Goal: Information Seeking & Learning: Learn about a topic

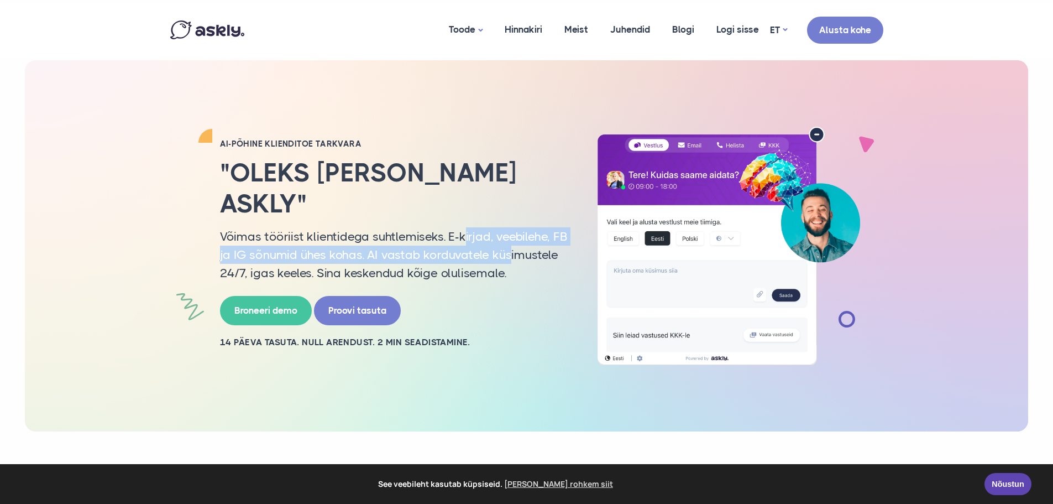
drag, startPoint x: 464, startPoint y: 207, endPoint x: 509, endPoint y: 248, distance: 61.5
click at [510, 248] on div "AI-PÕHINE KLIENDITOE TARKVARA "Oleks [PERSON_NAME] Askly" Võimas tööriist klien…" at bounding box center [394, 245] width 365 height 215
click at [509, 248] on p "Võimas tööriist klientidega suhtlemiseks. E-kirjad, veebilehe, FB ja IG sõnumid…" at bounding box center [394, 254] width 348 height 55
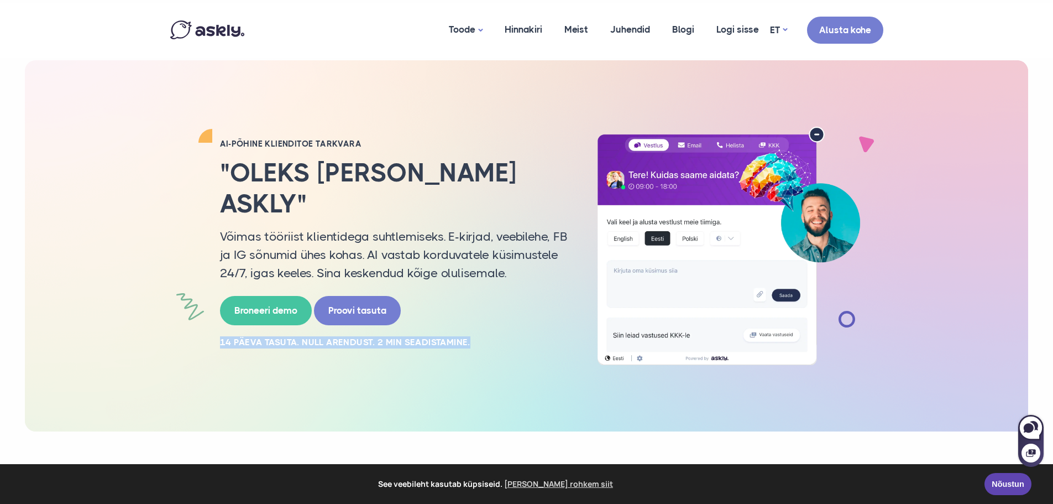
drag, startPoint x: 458, startPoint y: 327, endPoint x: 424, endPoint y: 275, distance: 61.8
click at [424, 275] on div "AI-PÕHINE KLIENDITOE TARKVARA "Oleks [PERSON_NAME] Askly" Võimas tööriist klien…" at bounding box center [394, 245] width 365 height 215
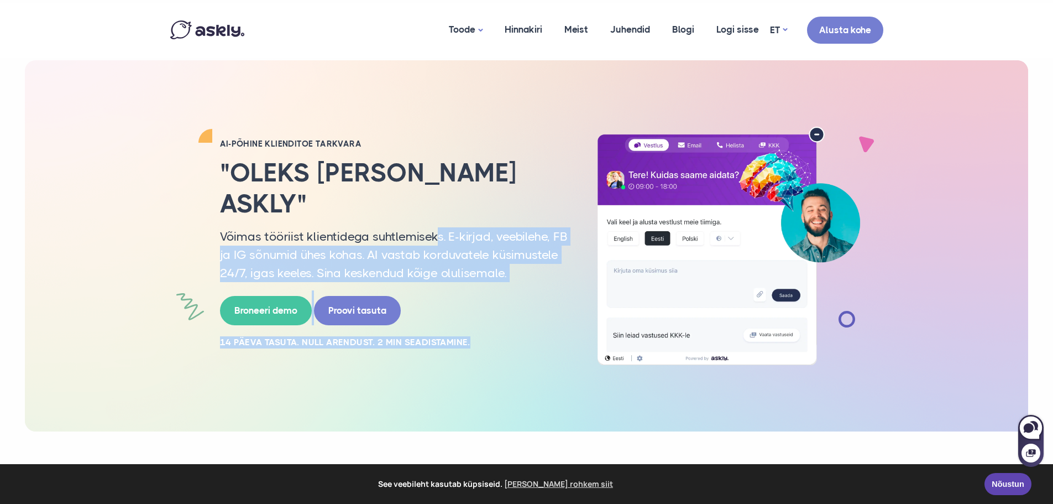
drag, startPoint x: 461, startPoint y: 221, endPoint x: 500, endPoint y: 330, distance: 115.8
click at [500, 330] on div "AI-PÕHINE KLIENDITOE TARKVARA "Oleks [PERSON_NAME] Askly" Võimas tööriist klien…" at bounding box center [394, 245] width 365 height 215
click at [500, 336] on h2 "14 PÄEVA TASUTA. NULL ARENDUST. 2 MIN SEADISTAMINE." at bounding box center [394, 342] width 348 height 12
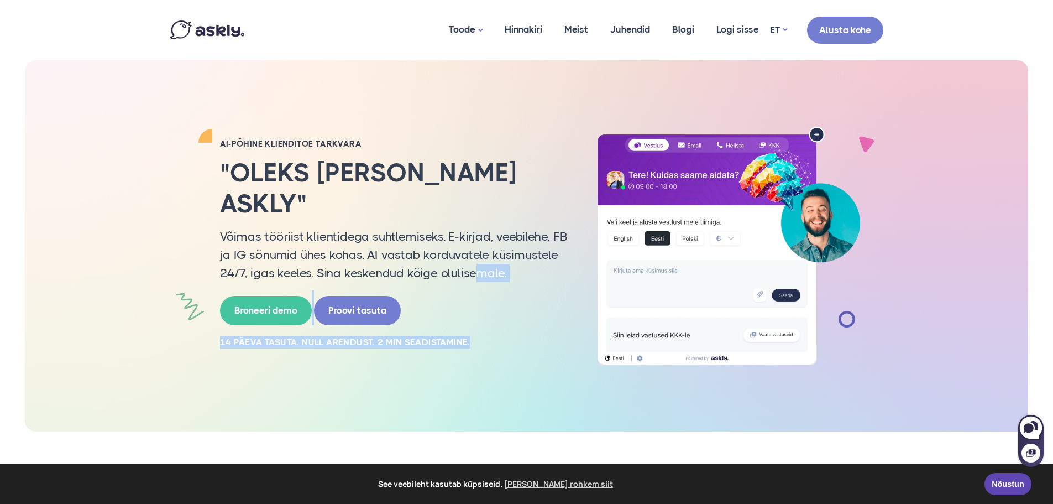
drag, startPoint x: 482, startPoint y: 314, endPoint x: 472, endPoint y: 262, distance: 52.9
click at [472, 262] on div "AI-PÕHINE KLIENDITOE TARKVARA "Oleks [PERSON_NAME] Askly" Võimas tööriist klien…" at bounding box center [394, 245] width 365 height 215
click at [472, 262] on p "Võimas tööriist klientidega suhtlemiseks. E-kirjad, veebilehe, FB ja IG sõnumid…" at bounding box center [394, 254] width 348 height 55
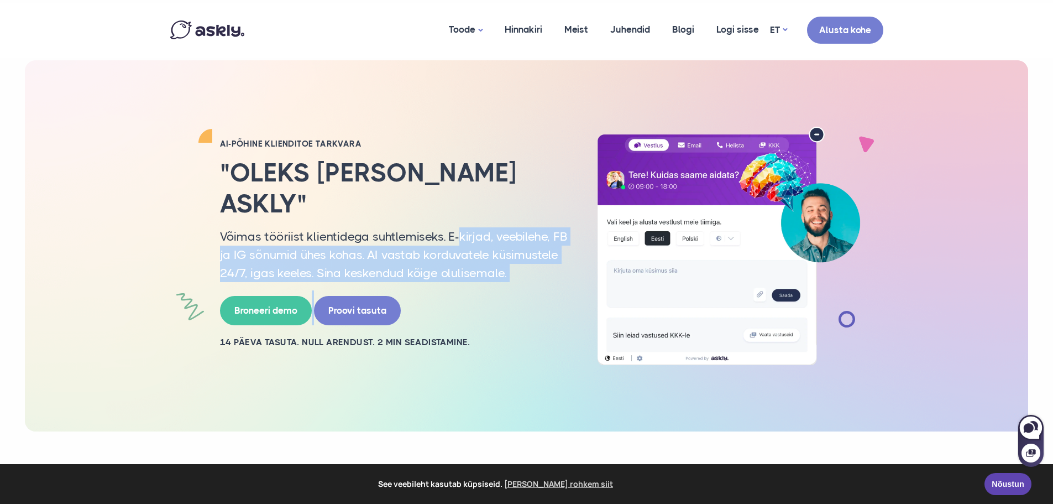
drag, startPoint x: 496, startPoint y: 236, endPoint x: 501, endPoint y: 309, distance: 73.7
click at [502, 309] on div "AI-PÕHINE KLIENDITOE TARKVARA "Oleks [PERSON_NAME] Askly" Võimas tööriist klien…" at bounding box center [394, 245] width 365 height 215
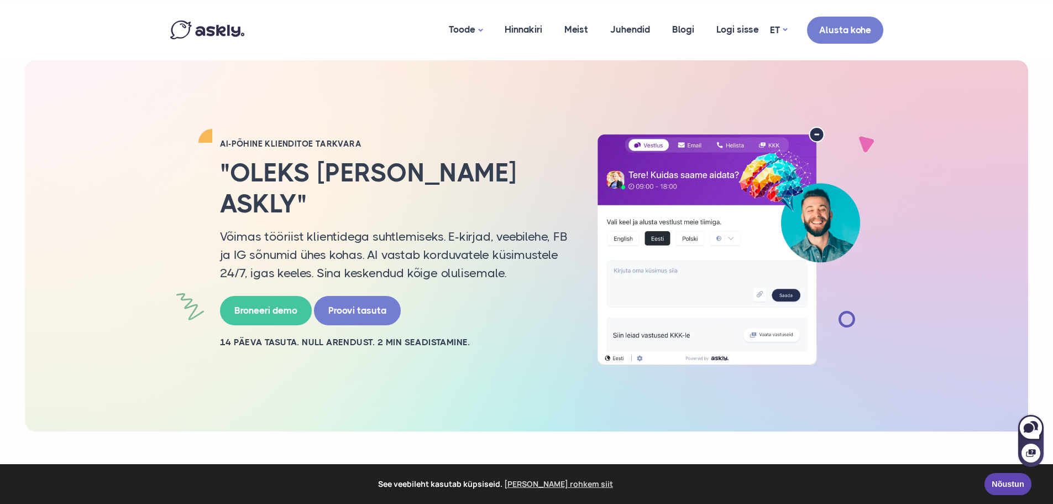
click at [501, 309] on div "AI-PÕHINE KLIENDITOE TARKVARA "Oleks [PERSON_NAME] Askly" Võimas tööriist klien…" at bounding box center [394, 245] width 365 height 215
click at [534, 26] on link "Hinnakiri" at bounding box center [524, 30] width 60 height 54
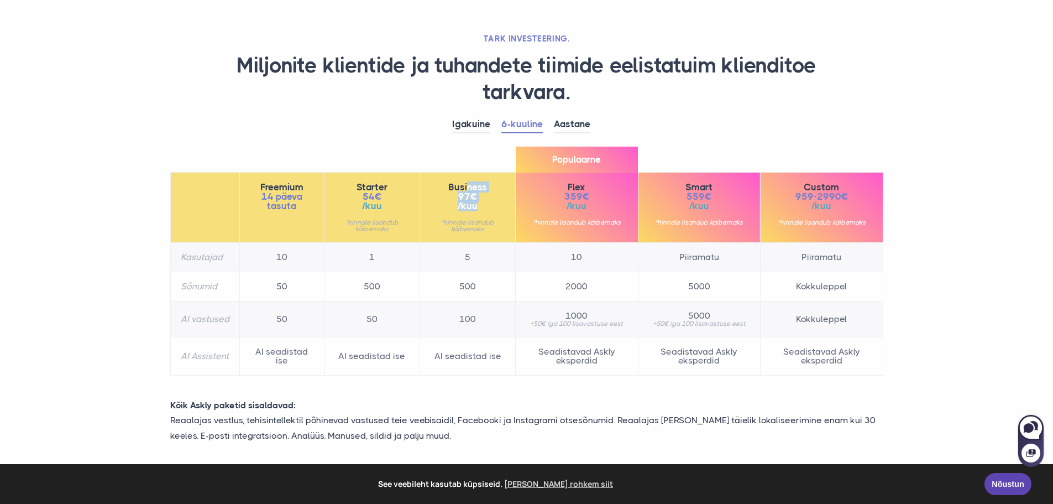
drag, startPoint x: 470, startPoint y: 187, endPoint x: 479, endPoint y: 207, distance: 22.0
click at [479, 207] on div "Business 97€ /kuu *hinnale lisandub käibemaks" at bounding box center [467, 207] width 75 height 50
click at [479, 207] on span "/kuu" at bounding box center [467, 205] width 75 height 9
drag, startPoint x: 476, startPoint y: 284, endPoint x: 480, endPoint y: 327, distance: 42.8
click at [480, 327] on tbody "Kasutajad 10 1 5 10 Piiramatu Piiramatu Sõnumid 50 500 500 2000 5000 Kokkuleppe…" at bounding box center [526, 309] width 713 height 133
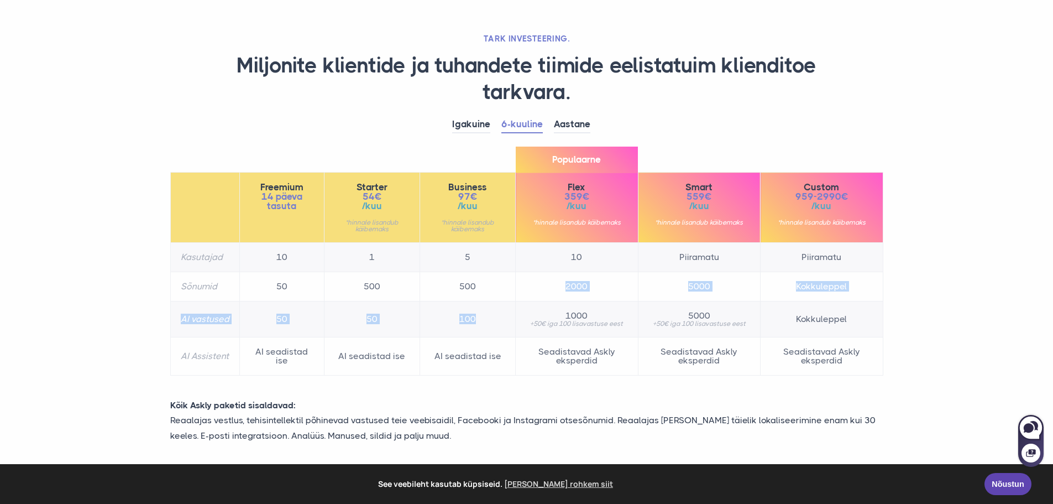
click at [480, 327] on td "100" at bounding box center [468, 319] width 96 height 36
drag, startPoint x: 195, startPoint y: 290, endPoint x: 477, endPoint y: 320, distance: 283.7
click at [477, 320] on tbody "Kasutajad 10 1 5 10 Piiramatu Piiramatu Sõnumid 50 500 500 2000 5000 Kokkuleppe…" at bounding box center [526, 309] width 713 height 133
click at [477, 320] on td "100" at bounding box center [468, 319] width 96 height 36
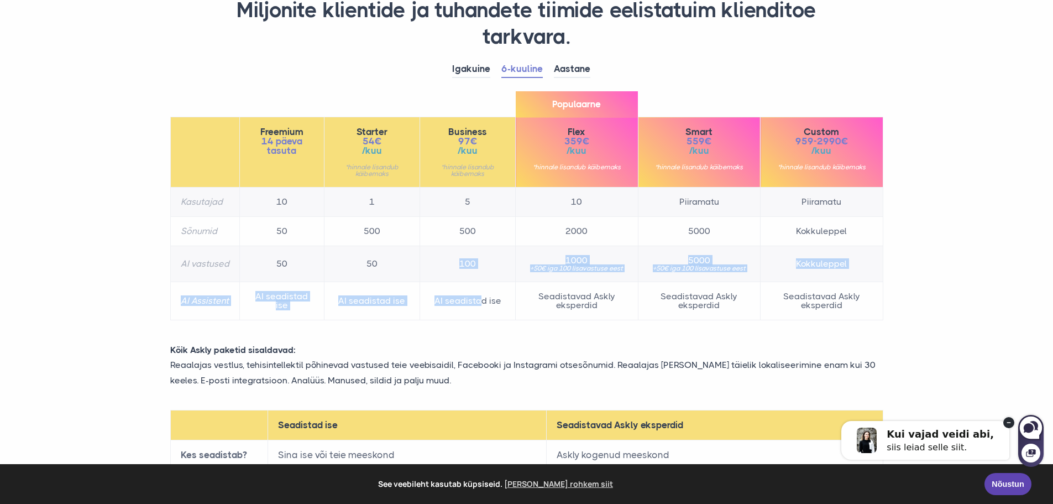
drag, startPoint x: 450, startPoint y: 264, endPoint x: 483, endPoint y: 286, distance: 39.6
click at [483, 286] on tbody "Kasutajad 10 1 5 10 Piiramatu Piiramatu Sõnumid 50 500 500 2000 5000 Kokkuleppe…" at bounding box center [526, 253] width 713 height 133
click at [483, 286] on td "AI seadistad ise" at bounding box center [468, 301] width 96 height 38
drag, startPoint x: 481, startPoint y: 302, endPoint x: 470, endPoint y: 275, distance: 29.8
click at [470, 275] on tbody "Kasutajad 10 1 5 10 Piiramatu Piiramatu Sõnumid 50 500 500 2000 5000 Kokkuleppe…" at bounding box center [526, 253] width 713 height 133
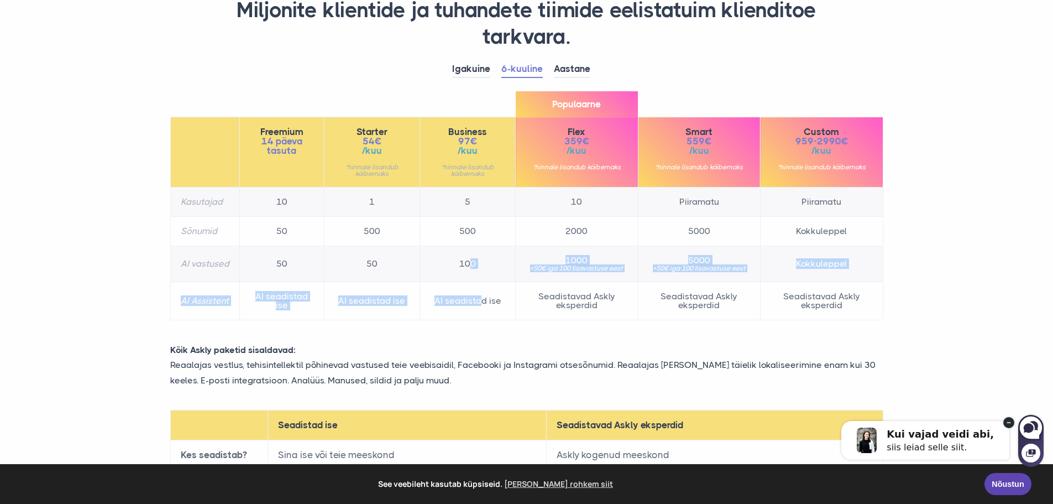
click at [470, 275] on td "100" at bounding box center [468, 264] width 96 height 36
drag, startPoint x: 467, startPoint y: 259, endPoint x: 489, endPoint y: 296, distance: 42.9
click at [489, 296] on tbody "Kasutajad 10 1 5 10 Piiramatu Piiramatu Sõnumid 50 500 500 2000 5000 Kokkuleppe…" at bounding box center [526, 253] width 713 height 133
click at [489, 296] on td "AI seadistad ise" at bounding box center [468, 301] width 96 height 38
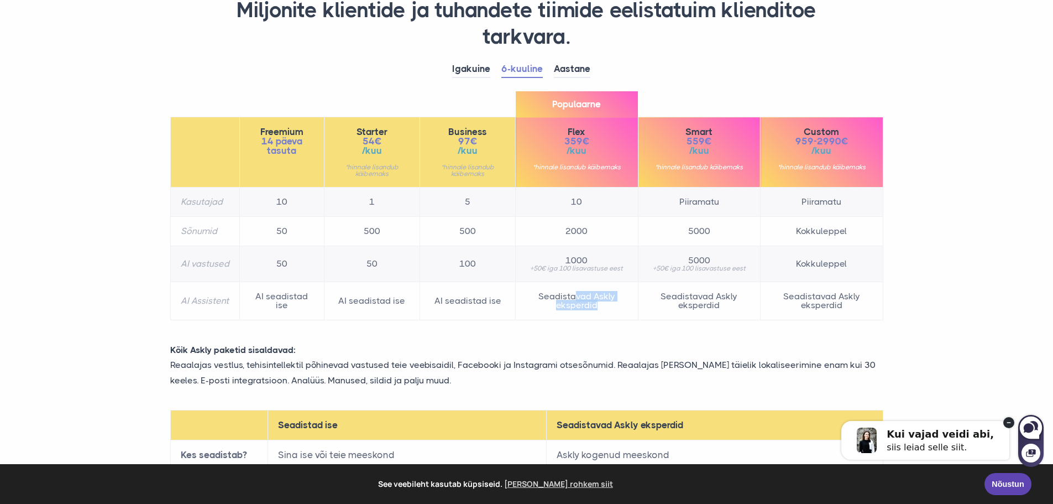
drag, startPoint x: 577, startPoint y: 295, endPoint x: 608, endPoint y: 310, distance: 34.4
click at [608, 310] on td "Seadistavad Askly eksperdid" at bounding box center [577, 301] width 122 height 38
drag, startPoint x: 608, startPoint y: 311, endPoint x: 556, endPoint y: 299, distance: 53.0
click at [556, 301] on td "Seadistavad Askly eksperdid" at bounding box center [577, 301] width 122 height 38
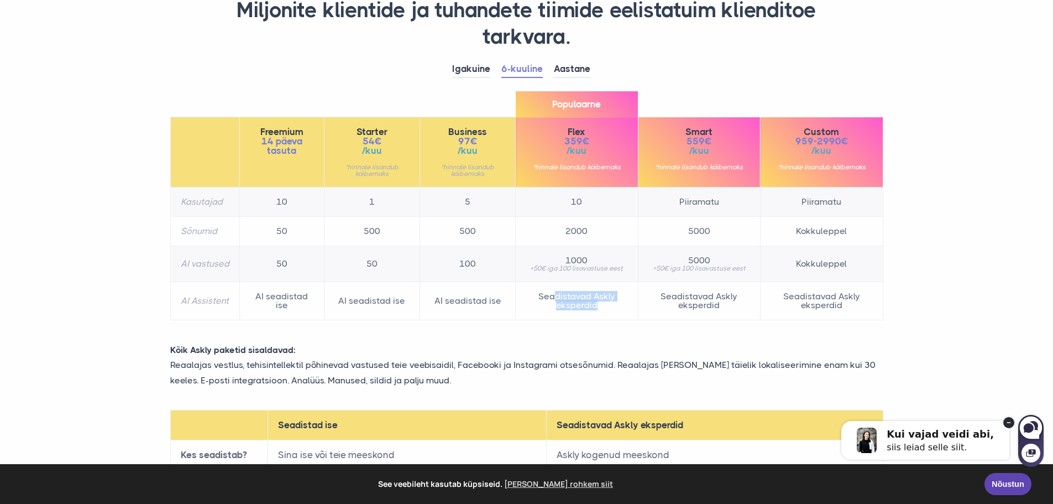
click at [556, 299] on td "Seadistavad Askly eksperdid" at bounding box center [577, 301] width 122 height 38
click at [632, 314] on td "Seadistavad Askly eksperdid" at bounding box center [577, 301] width 122 height 38
drag, startPoint x: 572, startPoint y: 293, endPoint x: 618, endPoint y: 309, distance: 48.6
click at [618, 309] on td "Seadistavad Askly eksperdid" at bounding box center [577, 301] width 122 height 38
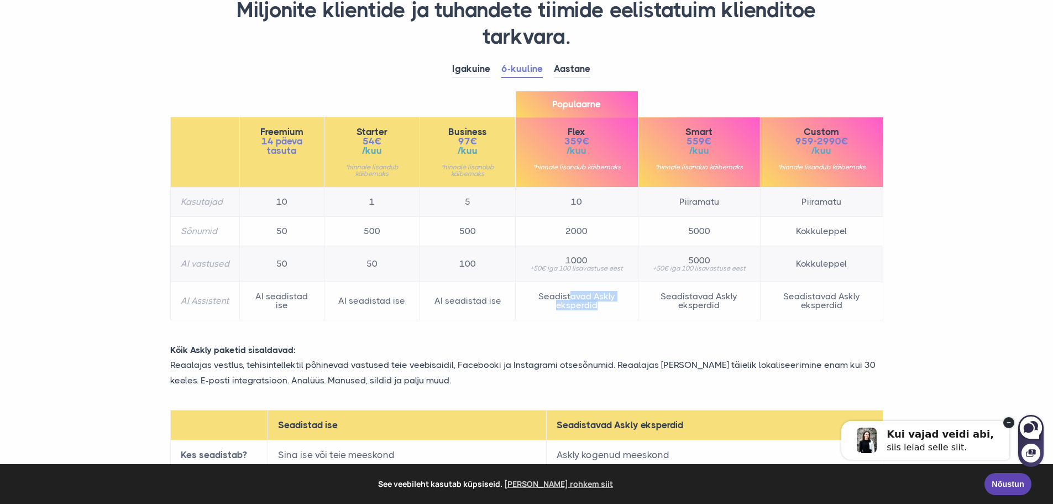
click at [618, 309] on td "Seadistavad Askly eksperdid" at bounding box center [577, 301] width 122 height 38
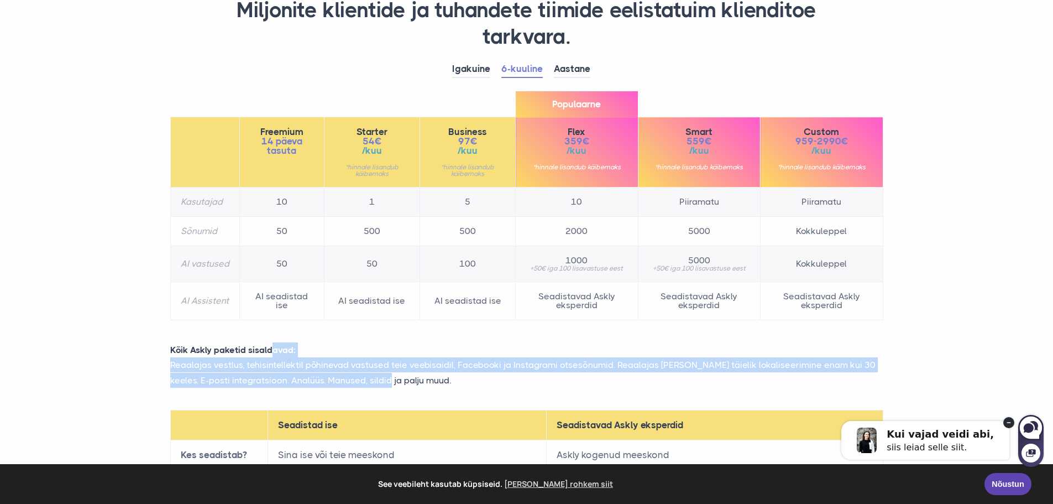
drag, startPoint x: 275, startPoint y: 355, endPoint x: 379, endPoint y: 379, distance: 106.7
click at [373, 379] on div "Kõik Askly paketid sisaldavad: Reaalajas vestlus, tehisintellektil põhinevad va…" at bounding box center [527, 370] width 730 height 56
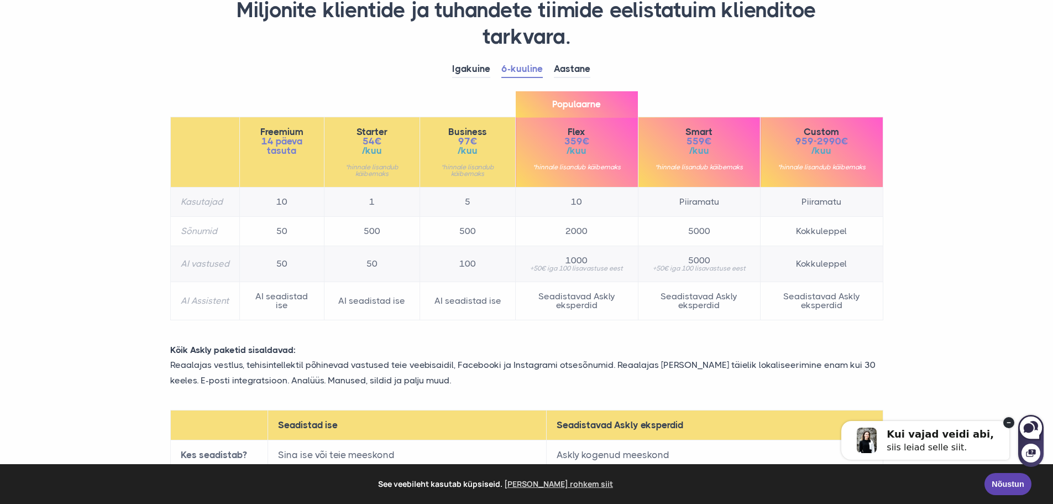
click at [379, 379] on p "Reaalajas vestlus, tehisintellektil põhinevad vastused teie veebisaidil, Facebo…" at bounding box center [527, 372] width 730 height 30
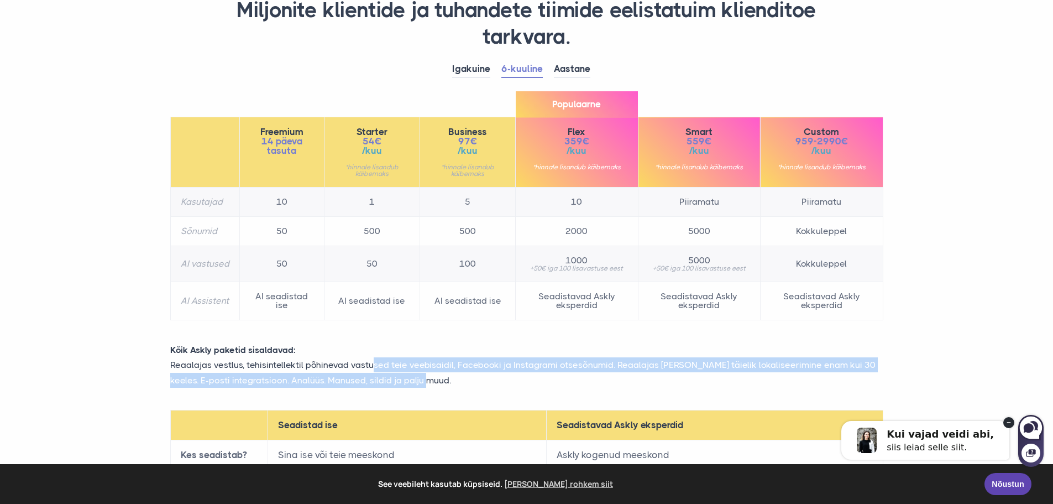
drag, startPoint x: 392, startPoint y: 377, endPoint x: 371, endPoint y: 372, distance: 21.6
click at [372, 372] on p "Reaalajas vestlus, tehisintellektil põhinevad vastused teie veebisaidil, Facebo…" at bounding box center [527, 372] width 730 height 30
click at [371, 372] on p "Reaalajas vestlus, tehisintellektil põhinevad vastused teie veebisaidil, Facebo…" at bounding box center [527, 372] width 730 height 30
drag, startPoint x: 398, startPoint y: 365, endPoint x: 426, endPoint y: 379, distance: 31.7
click at [426, 379] on p "Reaalajas vestlus, tehisintellektil põhinevad vastused teie veebisaidil, Facebo…" at bounding box center [527, 372] width 730 height 30
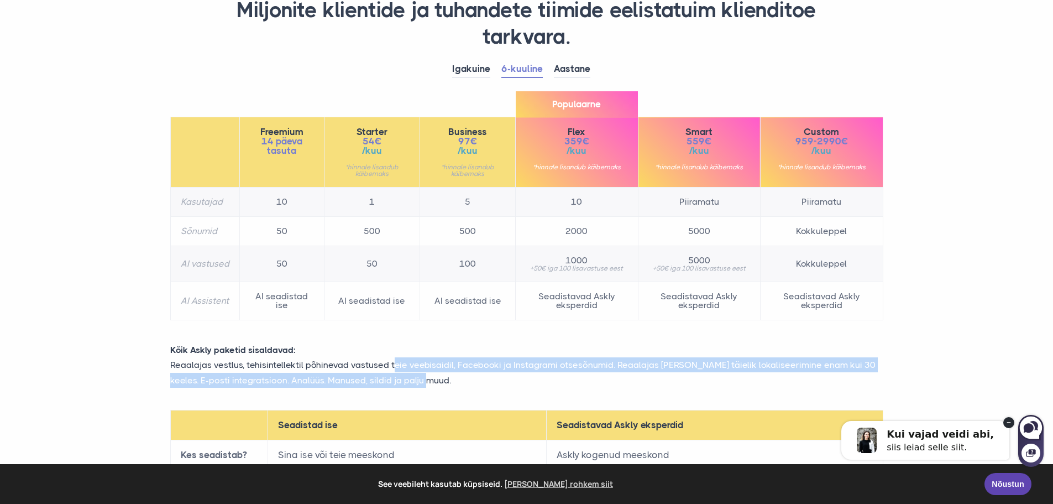
click at [426, 379] on p "Reaalajas vestlus, tehisintellektil põhinevad vastused teie veebisaidil, Facebo…" at bounding box center [527, 372] width 730 height 30
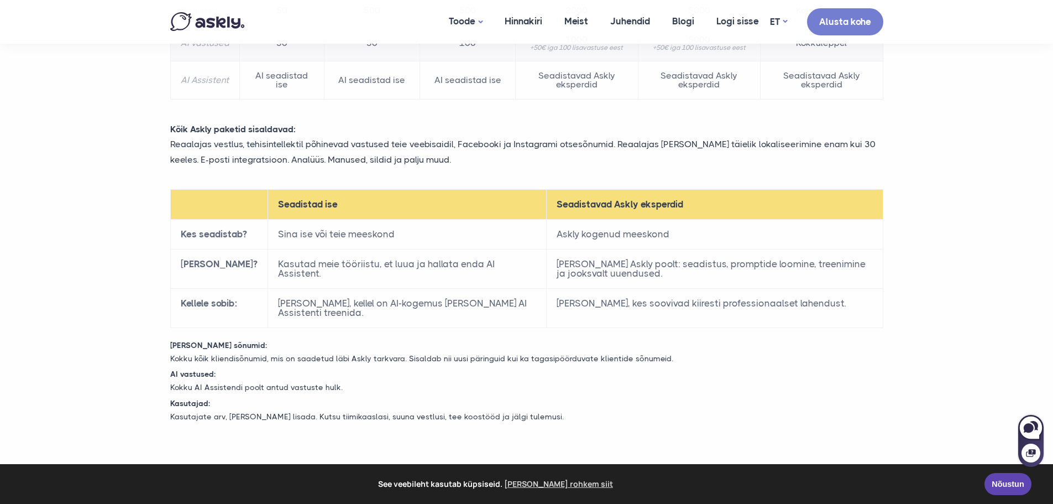
scroll to position [332, 0]
